Goal: Task Accomplishment & Management: Manage account settings

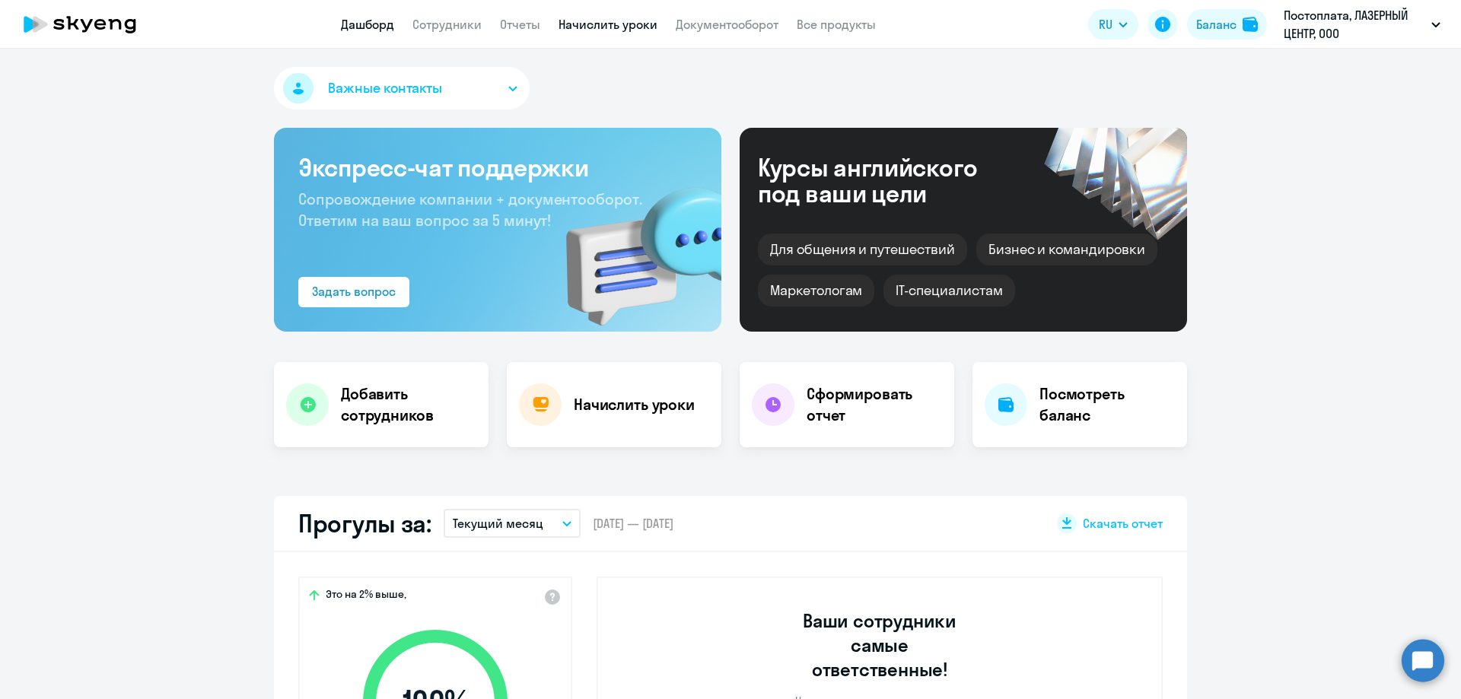
click at [598, 23] on link "Начислить уроки" at bounding box center [608, 24] width 99 height 15
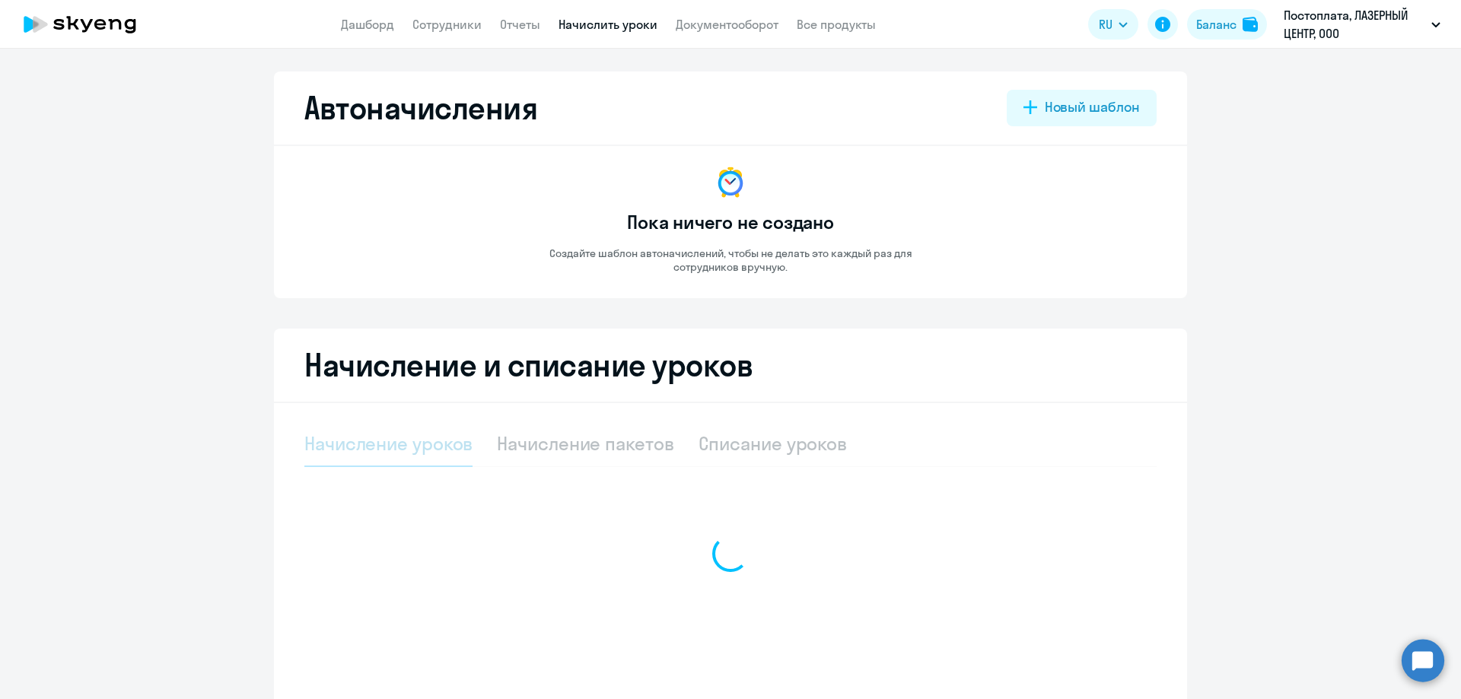
select select "10"
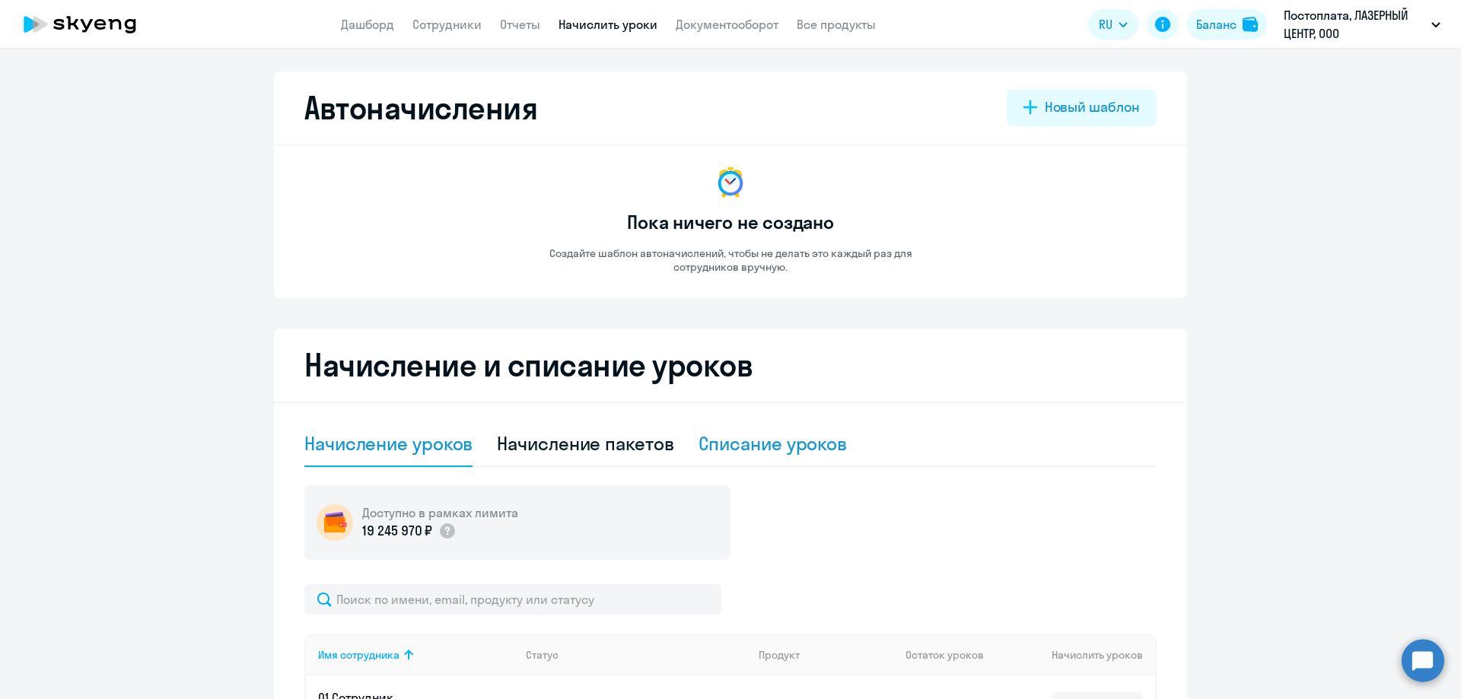
click at [740, 454] on div "Списание уроков" at bounding box center [773, 444] width 149 height 24
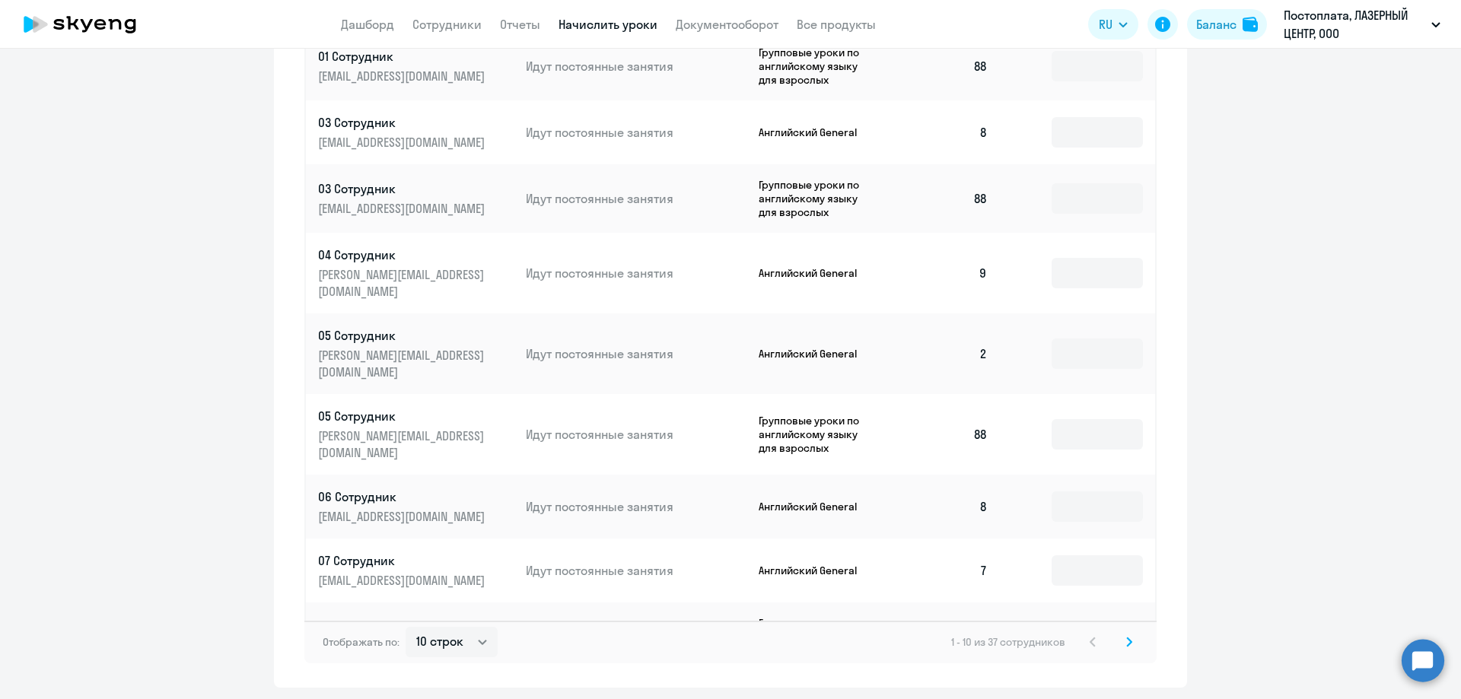
scroll to position [658, 0]
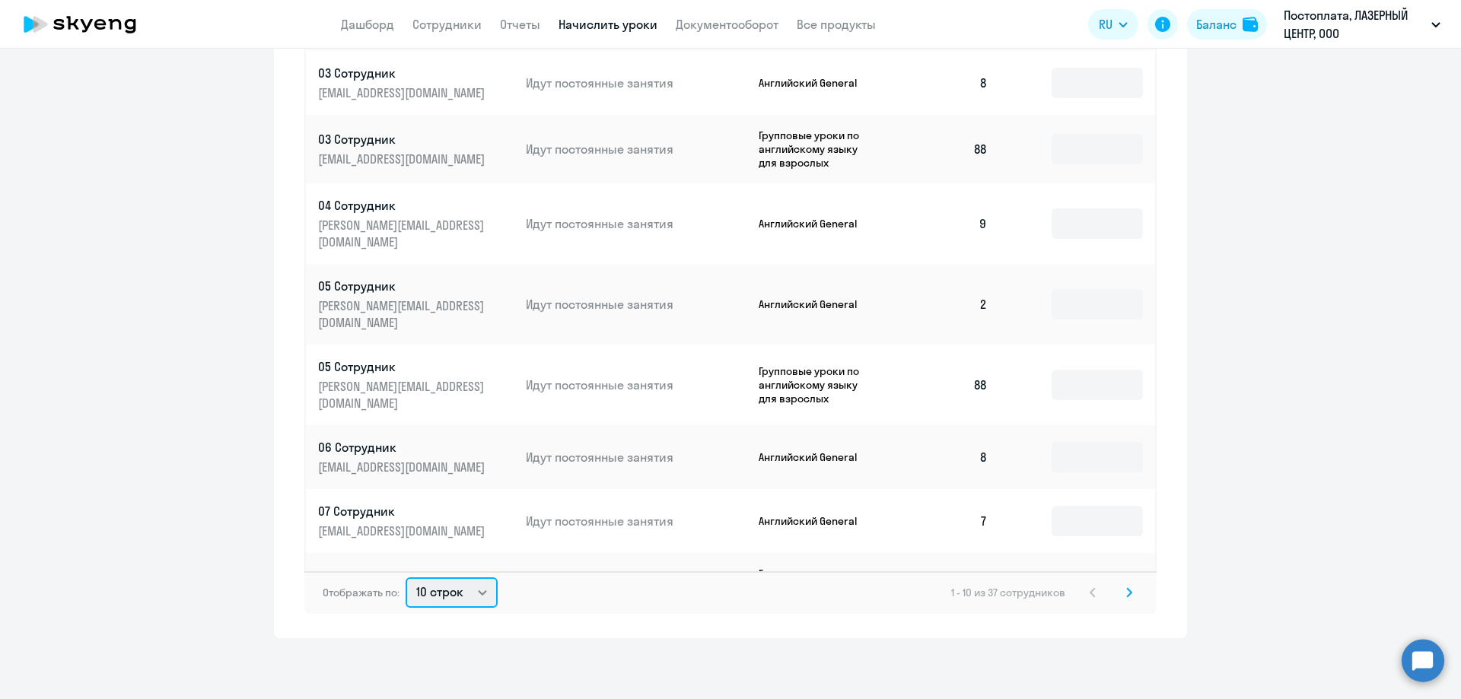
click at [461, 591] on select "10 строк 30 строк 50 строк" at bounding box center [452, 593] width 92 height 30
select select "30"
click at [406, 578] on select "10 строк 30 строк 50 строк" at bounding box center [452, 593] width 92 height 30
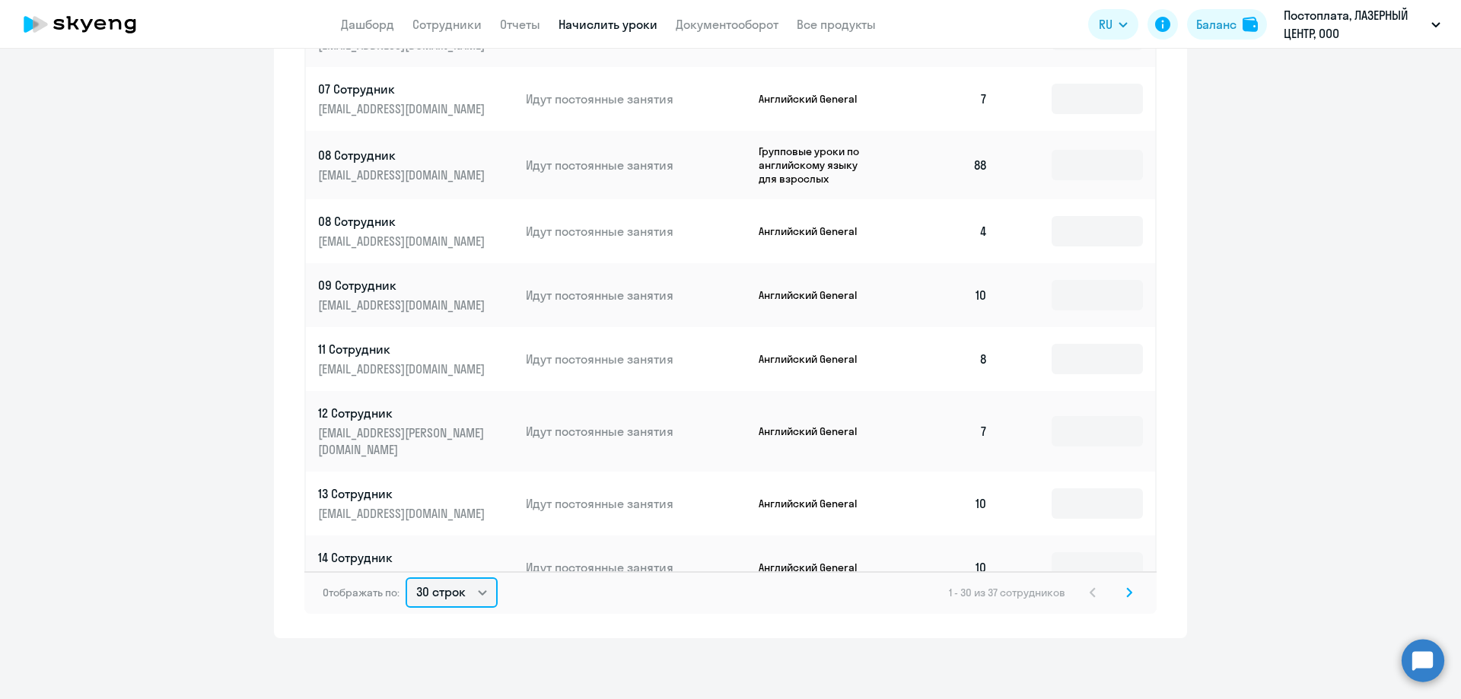
scroll to position [457, 0]
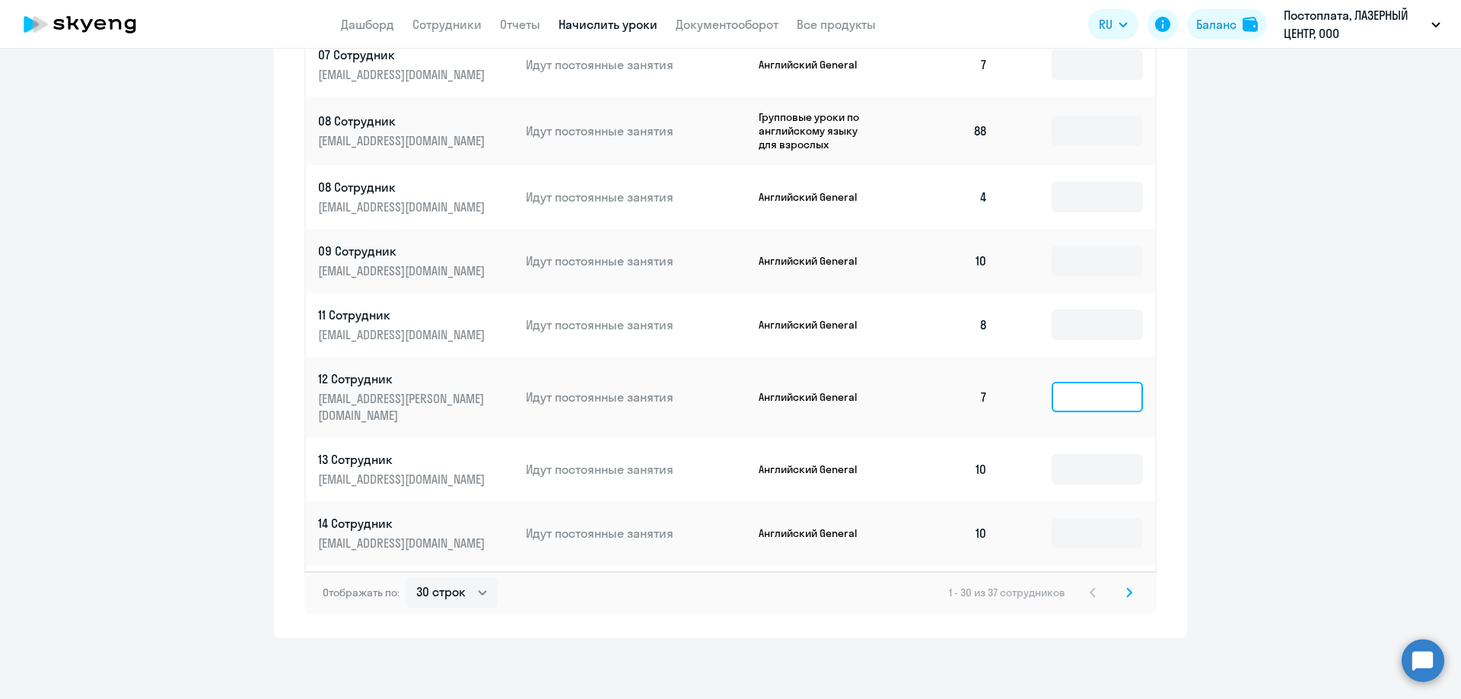
click at [1081, 382] on input at bounding box center [1097, 397] width 91 height 30
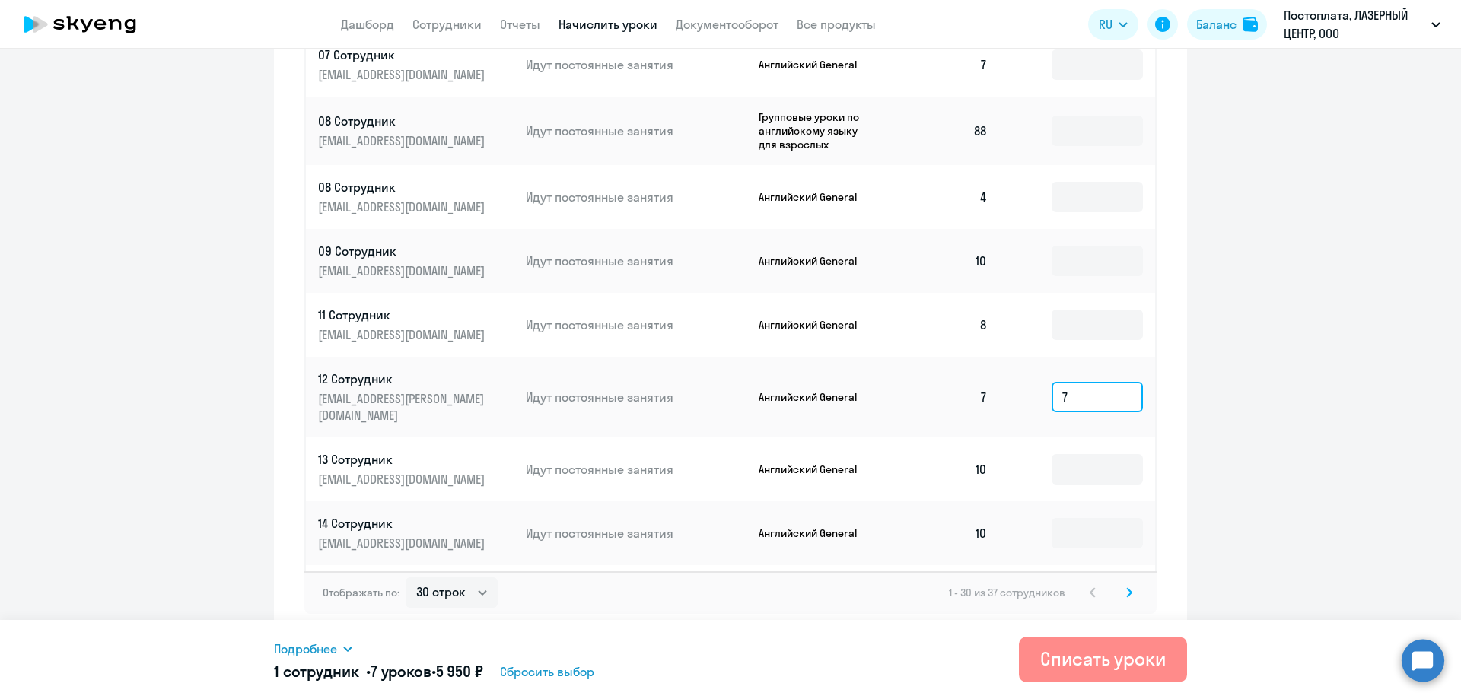
type input "7"
click at [1093, 666] on div "Списать уроки" at bounding box center [1103, 659] width 126 height 24
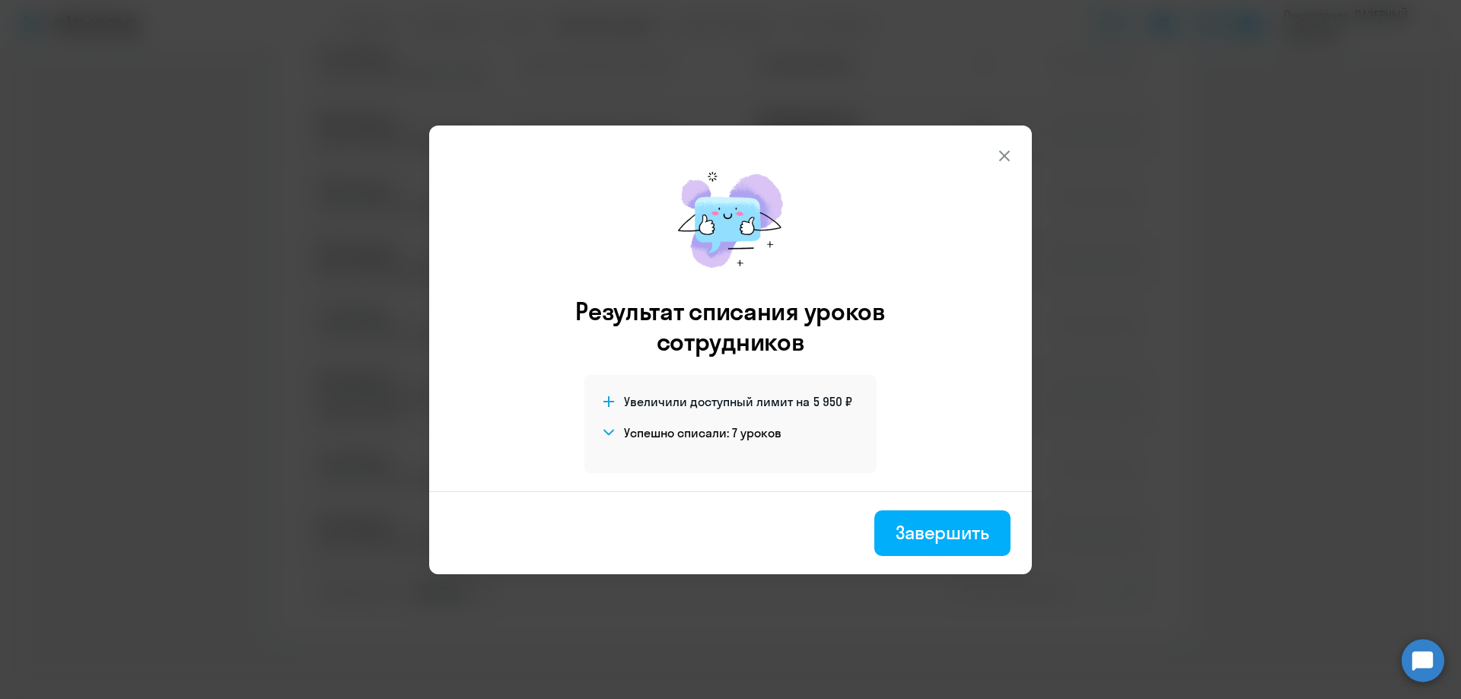
click at [1003, 155] on icon at bounding box center [1004, 156] width 18 height 18
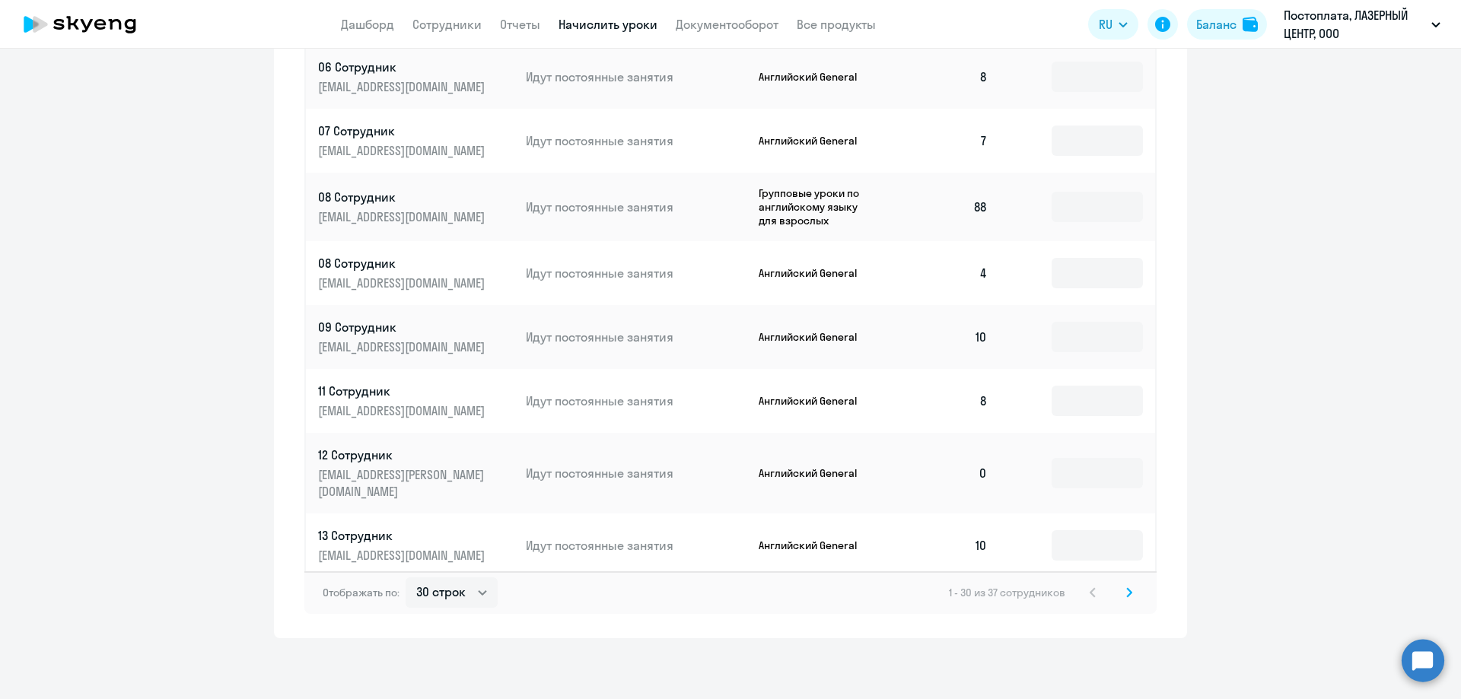
scroll to position [0, 0]
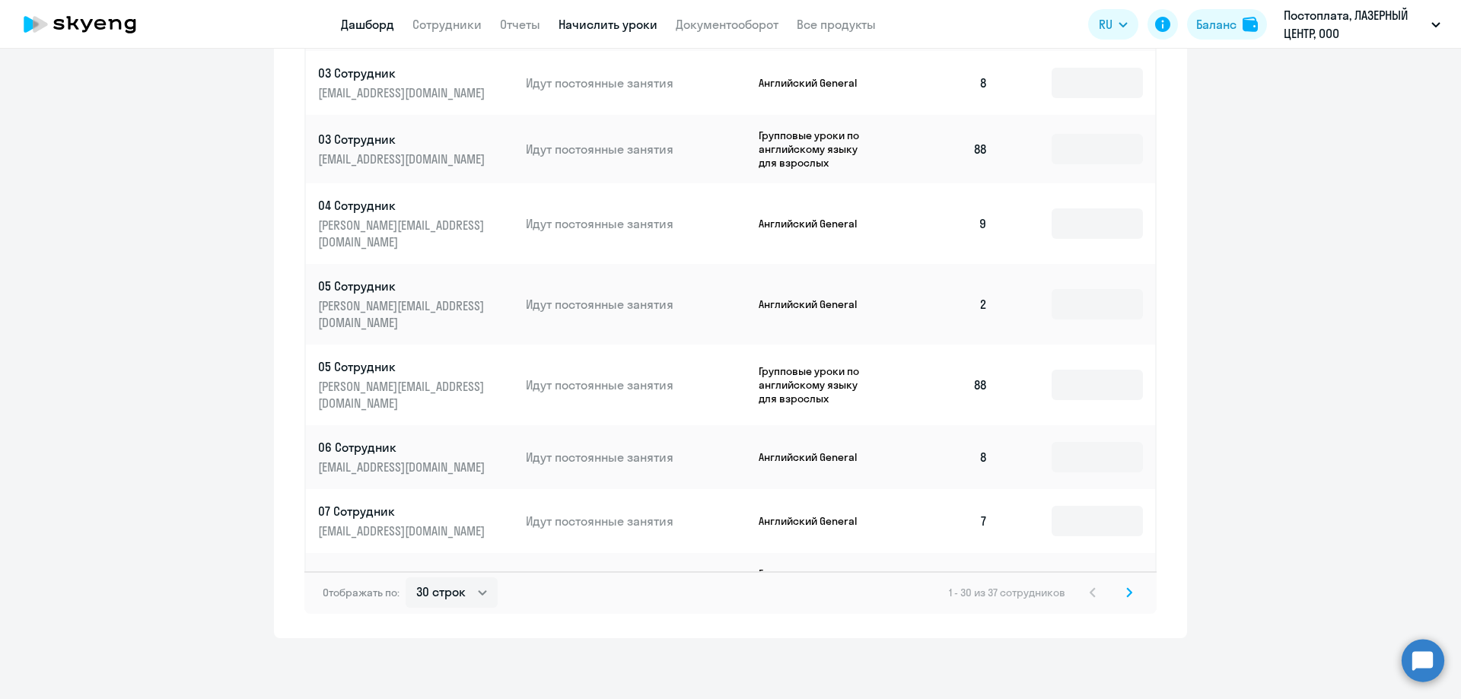
click at [363, 27] on link "Дашборд" at bounding box center [367, 24] width 53 height 15
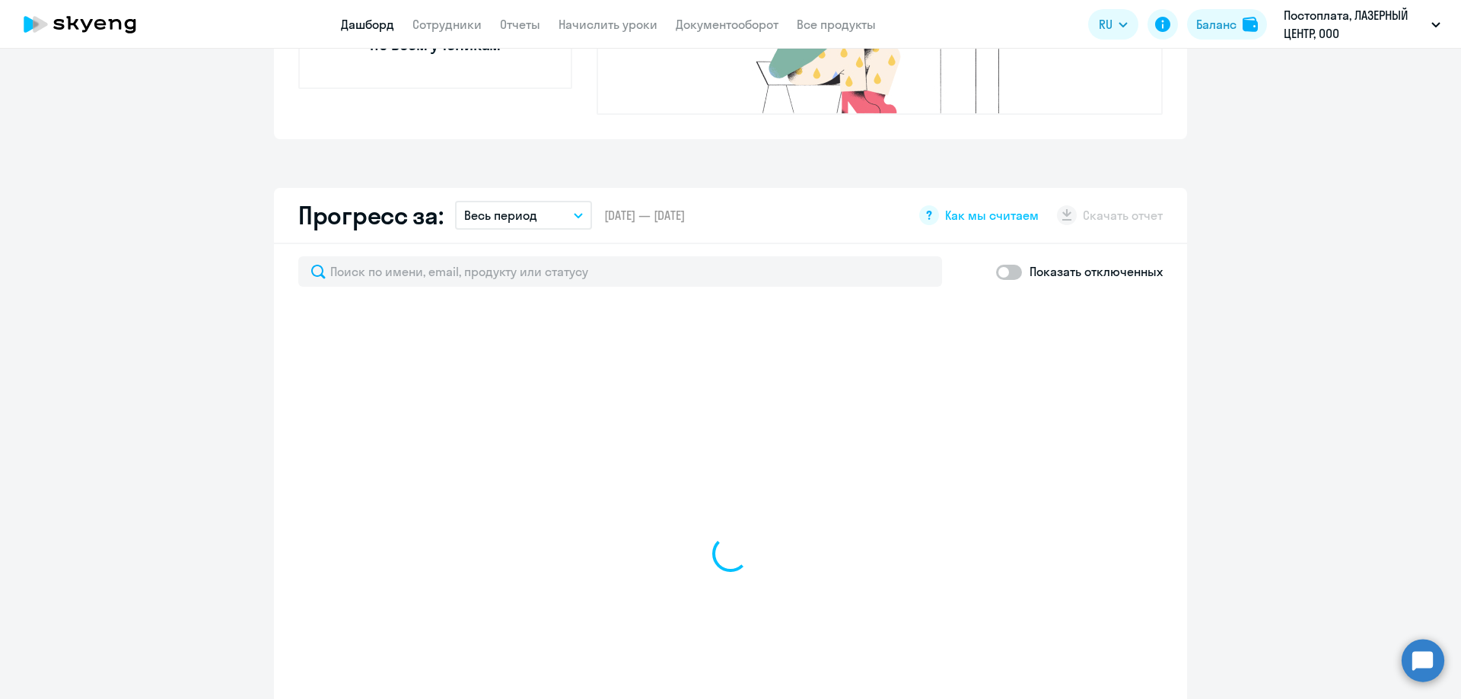
select select "30"
